Goal: Subscribe to service/newsletter

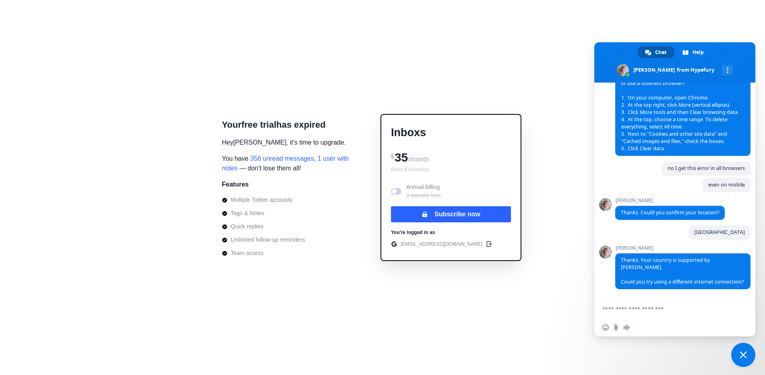
scroll to position [1166, 0]
click at [697, 312] on textarea "Compose your message..." at bounding box center [665, 308] width 127 height 7
click at [747, 351] on span "1" at bounding box center [743, 354] width 24 height 24
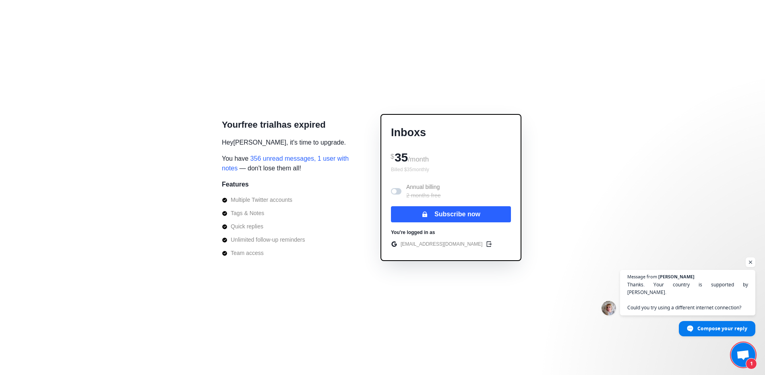
click at [500, 181] on div "Inboxs $ 35 /month Billed $ 35 monthly Annual billing 2 months free Subscribe n…" at bounding box center [450, 187] width 141 height 147
click at [497, 218] on button "Subscribe now" at bounding box center [451, 214] width 120 height 16
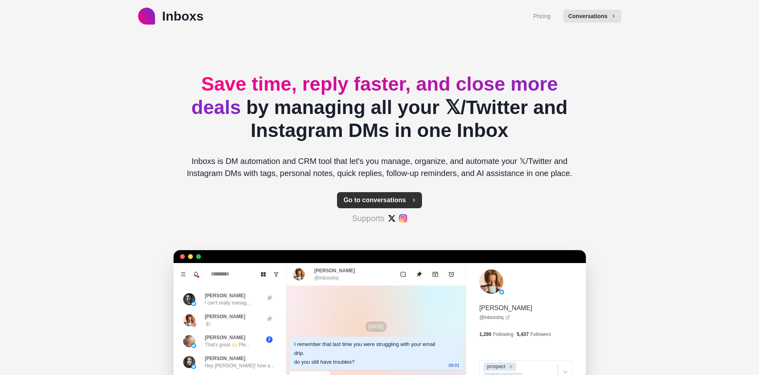
click at [398, 200] on button "Go to conversations" at bounding box center [379, 200] width 85 height 16
type textarea "*"
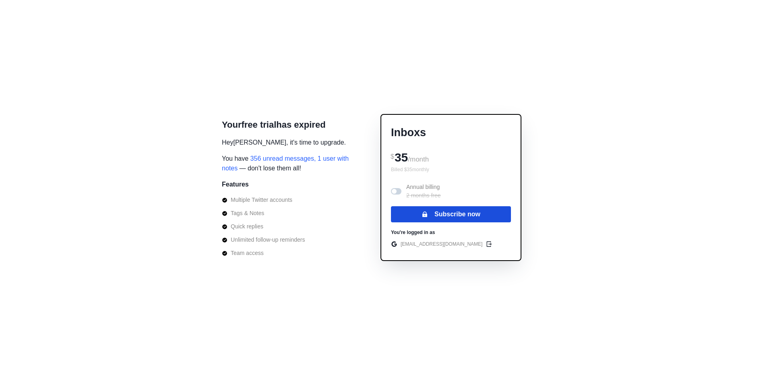
click at [474, 211] on button "Subscribe now" at bounding box center [451, 214] width 120 height 16
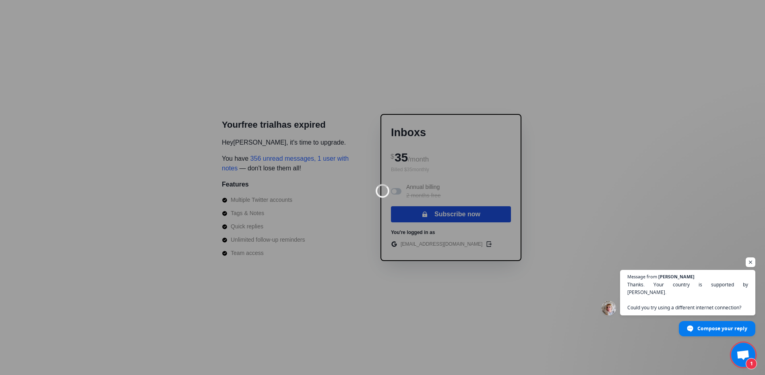
scroll to position [1166, 0]
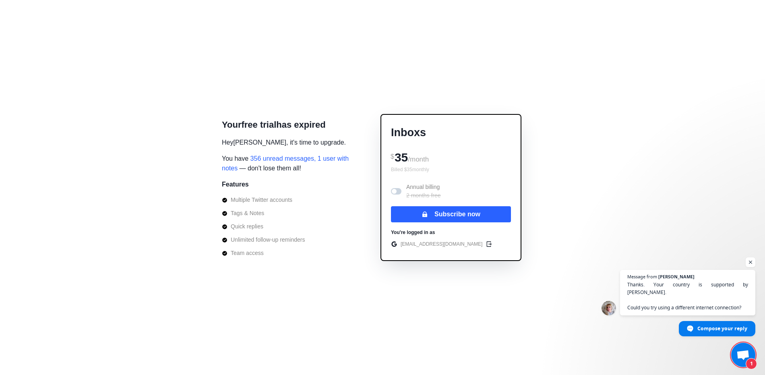
click at [738, 355] on span "Open chat" at bounding box center [742, 355] width 13 height 11
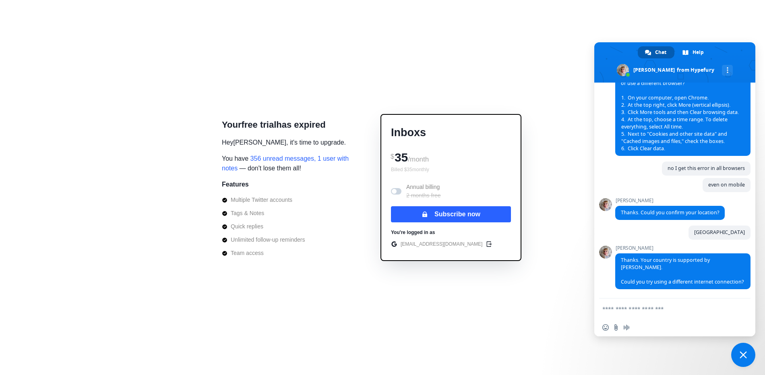
click at [698, 317] on form at bounding box center [665, 309] width 127 height 22
click at [695, 313] on form at bounding box center [665, 309] width 127 height 22
click at [682, 309] on textarea "Compose your message..." at bounding box center [665, 308] width 127 height 7
type textarea "**********"
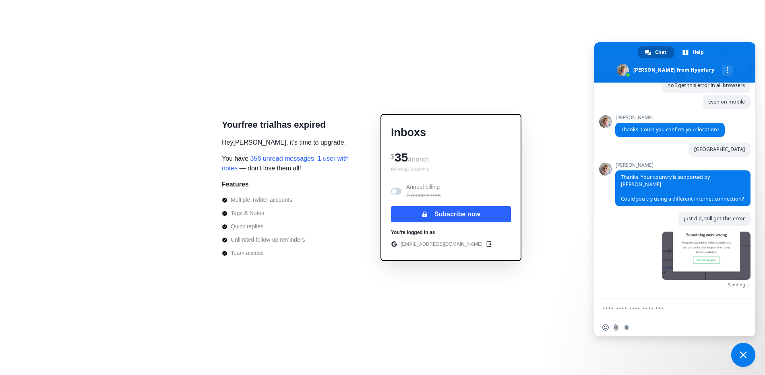
scroll to position [1237, 0]
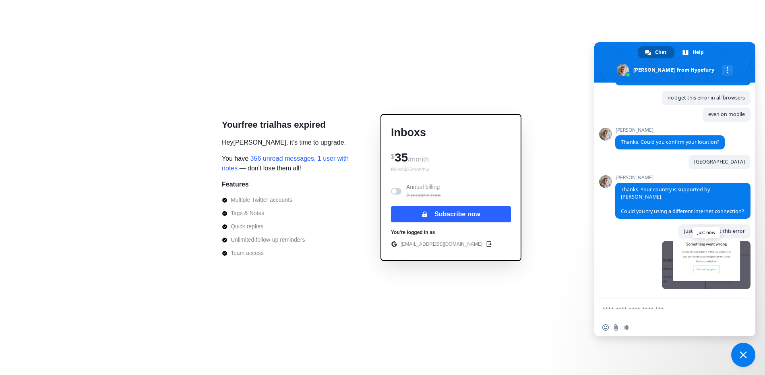
click at [721, 267] on span at bounding box center [706, 265] width 89 height 48
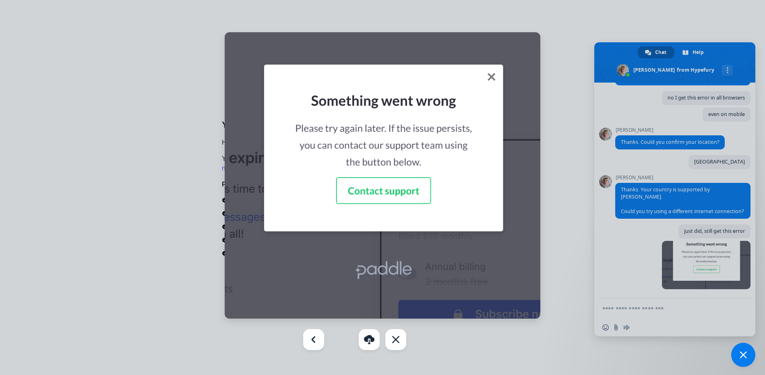
click at [632, 137] on div at bounding box center [382, 187] width 765 height 375
